Goal: Book appointment/travel/reservation

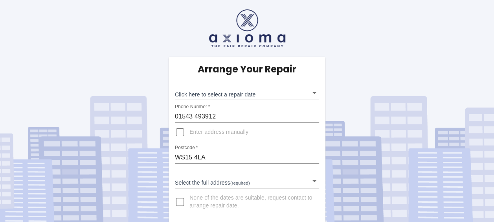
click at [254, 113] on input "01543 493912" at bounding box center [247, 116] width 144 height 13
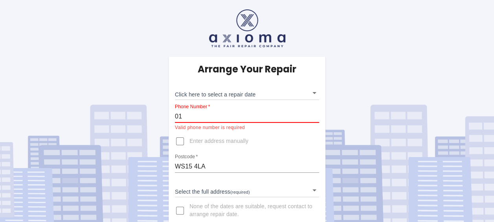
type input "0"
type input "07798812789"
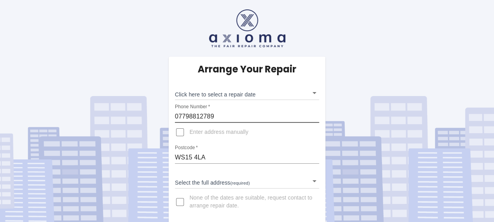
click at [310, 183] on body "Arrange Your Repair Click here to select a repair date ​ Phone Number   * 07798…" at bounding box center [247, 112] width 494 height 224
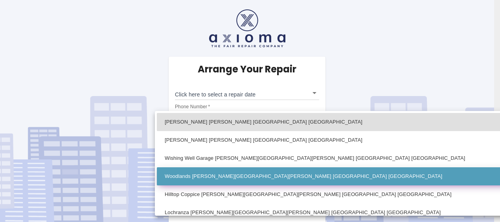
click at [319, 183] on li "Woodlands [PERSON_NAME][GEOGRAPHIC_DATA][PERSON_NAME] [GEOGRAPHIC_DATA] [GEOGRA…" at bounding box center [390, 176] width 466 height 18
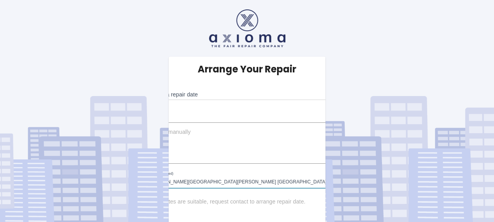
scroll to position [1, 0]
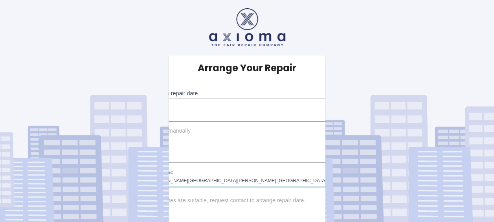
click at [315, 181] on body "Arrange Your Repair Click here to select a repair date ​ Phone Number   * 07798…" at bounding box center [247, 111] width 494 height 224
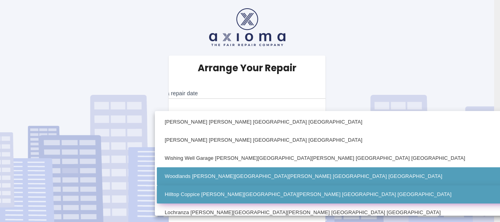
click at [277, 200] on li "Hilltop Coppice [PERSON_NAME][GEOGRAPHIC_DATA][PERSON_NAME] [GEOGRAPHIC_DATA] […" at bounding box center [390, 194] width 466 height 18
type input "Hilltop Coppice [PERSON_NAME][GEOGRAPHIC_DATA][PERSON_NAME] [GEOGRAPHIC_DATA] […"
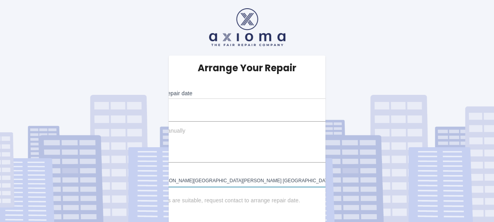
click at [316, 94] on body "Arrange Your Repair Click here to select a repair date ​ Phone Number   * 07798…" at bounding box center [247, 111] width 494 height 224
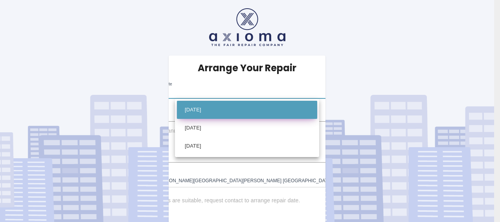
click at [226, 107] on li "[DATE]" at bounding box center [247, 110] width 140 height 18
type input "[DATE]T00:00:00.000Z"
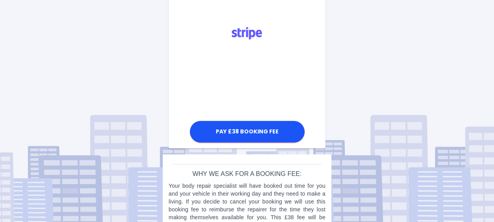
scroll to position [218, 0]
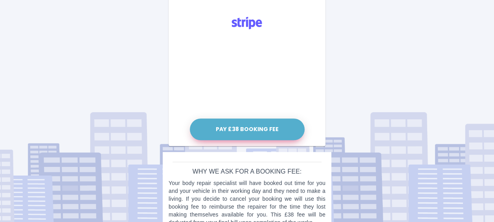
click at [266, 125] on button "Pay £38 Booking Fee" at bounding box center [247, 129] width 115 height 22
